Goal: Information Seeking & Learning: Learn about a topic

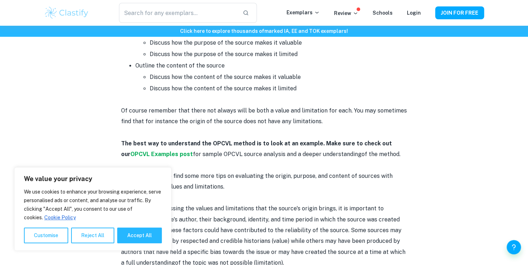
scroll to position [526, 0]
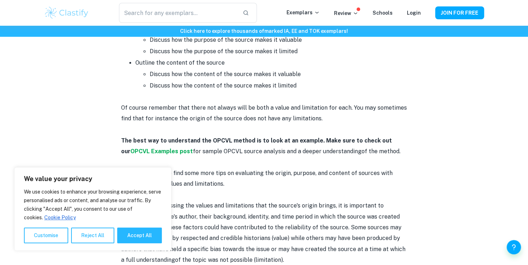
click at [151, 148] on strong "OPCVL Examples post" at bounding box center [161, 151] width 63 height 7
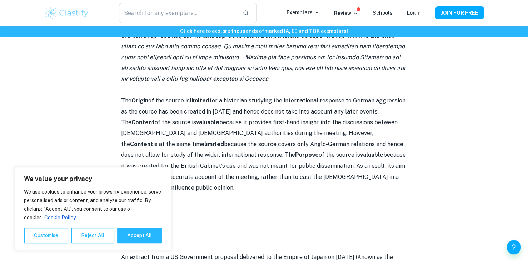
scroll to position [487, 0]
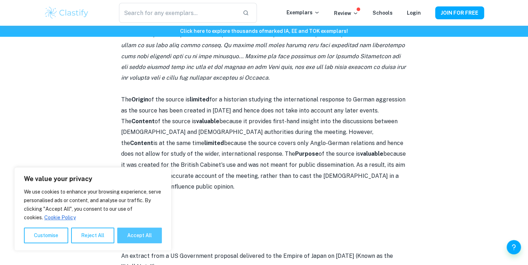
click at [140, 236] on button "Accept All" at bounding box center [139, 236] width 45 height 16
checkbox input "true"
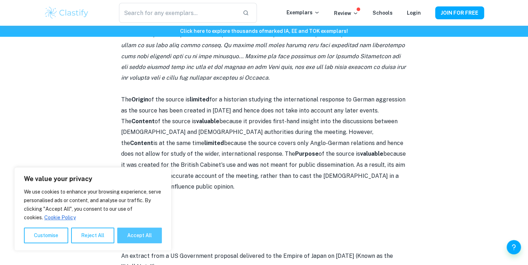
checkbox input "true"
